Goal: Ask a question

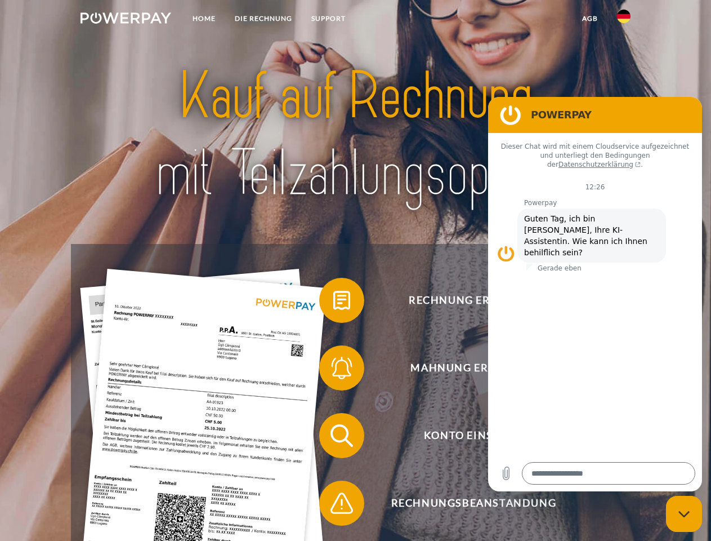
click at [126, 20] on img at bounding box center [126, 17] width 91 height 11
click at [624, 20] on img at bounding box center [624, 17] width 14 height 14
click at [590, 19] on link "agb" at bounding box center [590, 18] width 35 height 20
click at [333, 302] on span at bounding box center [325, 300] width 56 height 56
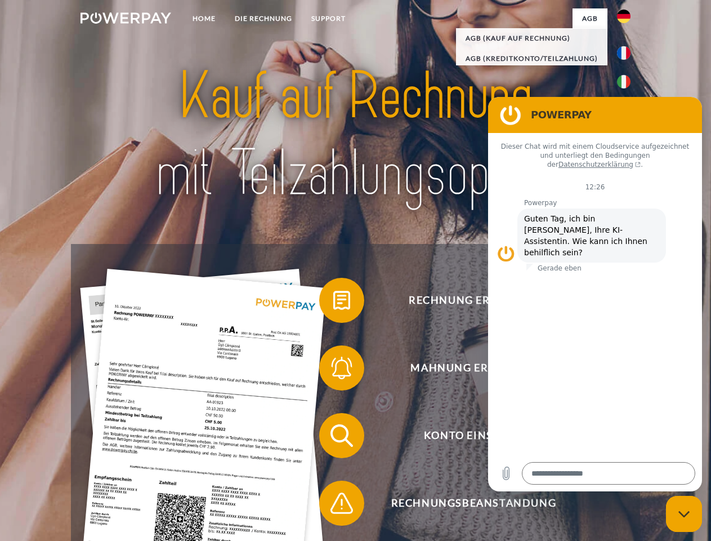
click at [333, 370] on span at bounding box center [325, 368] width 56 height 56
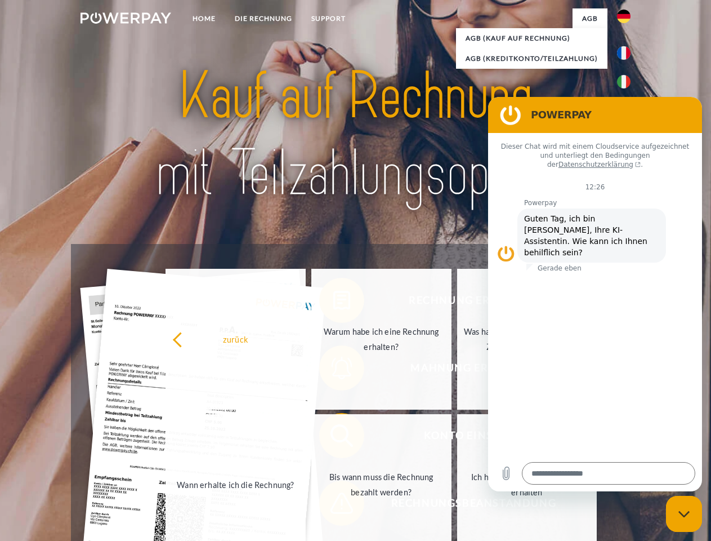
click at [333, 438] on link "Bis wann muss die Rechnung bezahlt werden?" at bounding box center [381, 484] width 140 height 141
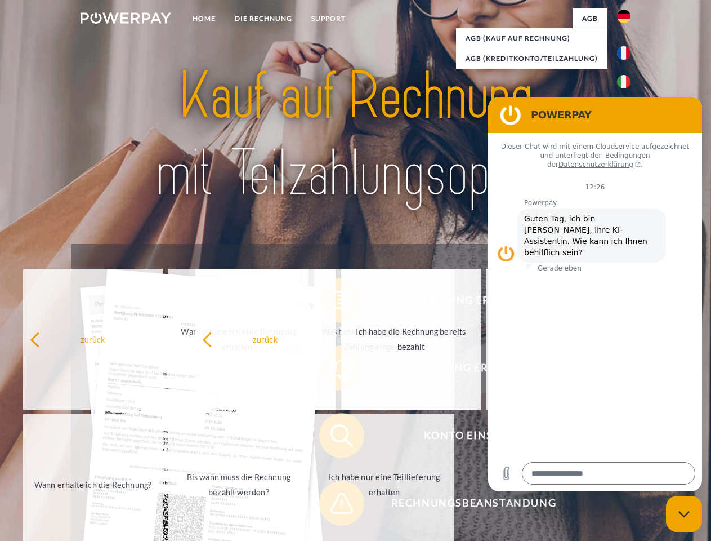
click at [333, 505] on span at bounding box center [325, 503] width 56 height 56
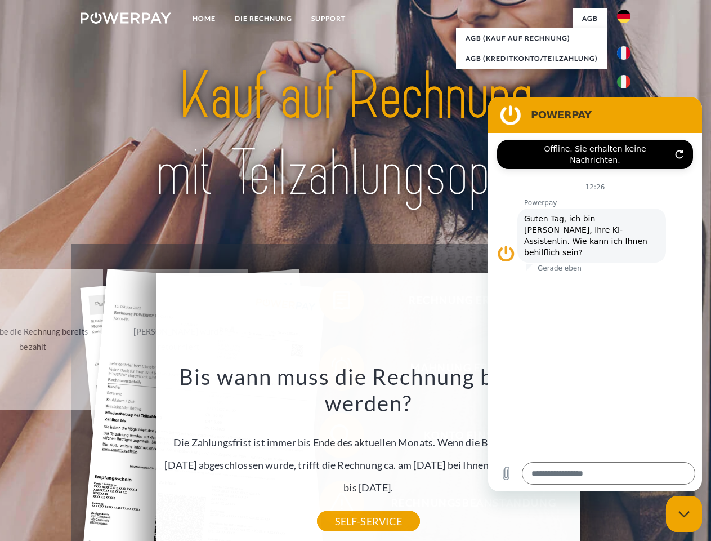
click at [684, 514] on icon "Messaging-Fenster schließen" at bounding box center [685, 513] width 12 height 7
type textarea "*"
